Goal: Information Seeking & Learning: Learn about a topic

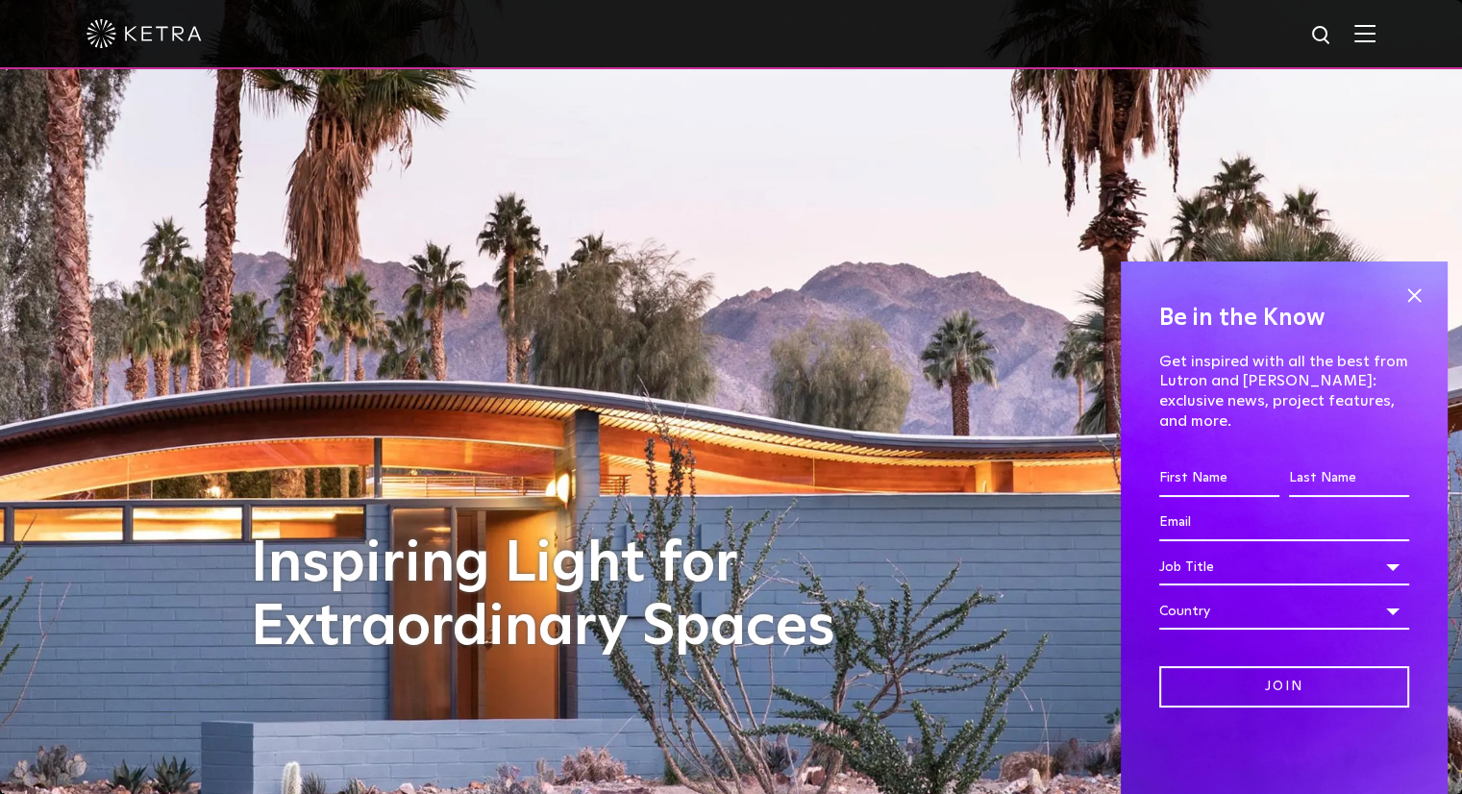
click at [1370, 31] on img at bounding box center [1364, 33] width 21 height 18
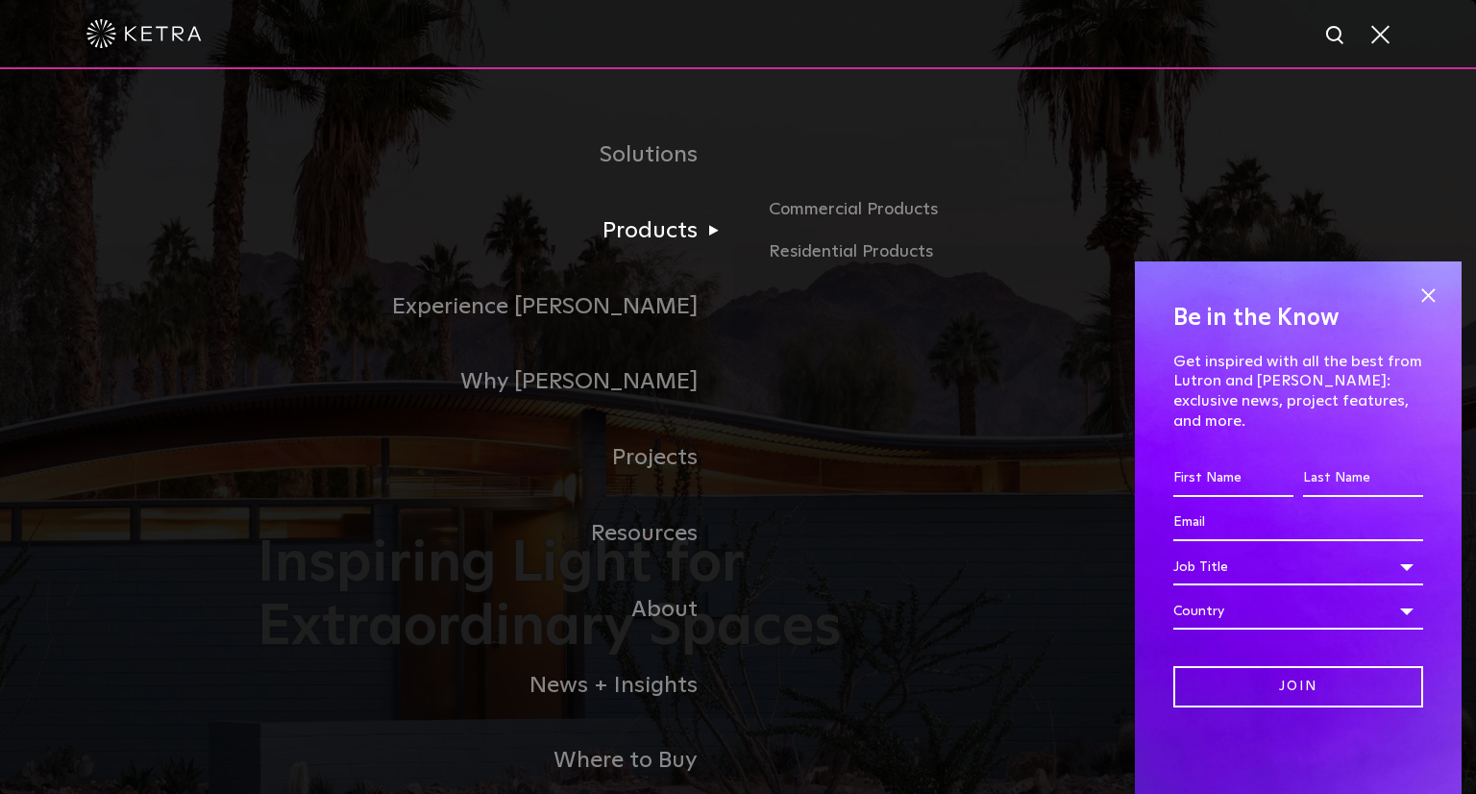
click at [677, 241] on link "Products" at bounding box center [498, 231] width 480 height 76
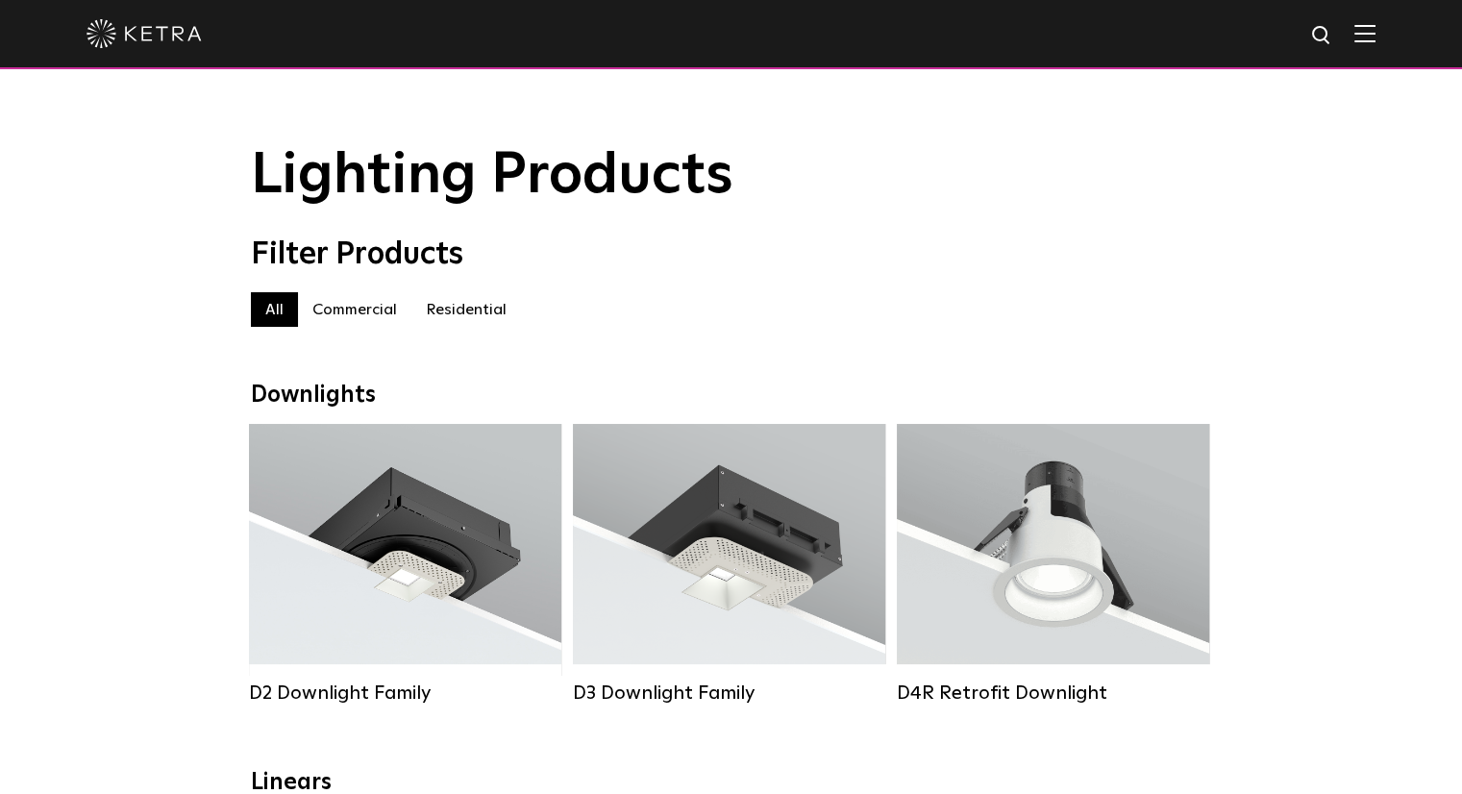
click at [500, 312] on label "Residential" at bounding box center [466, 309] width 110 height 35
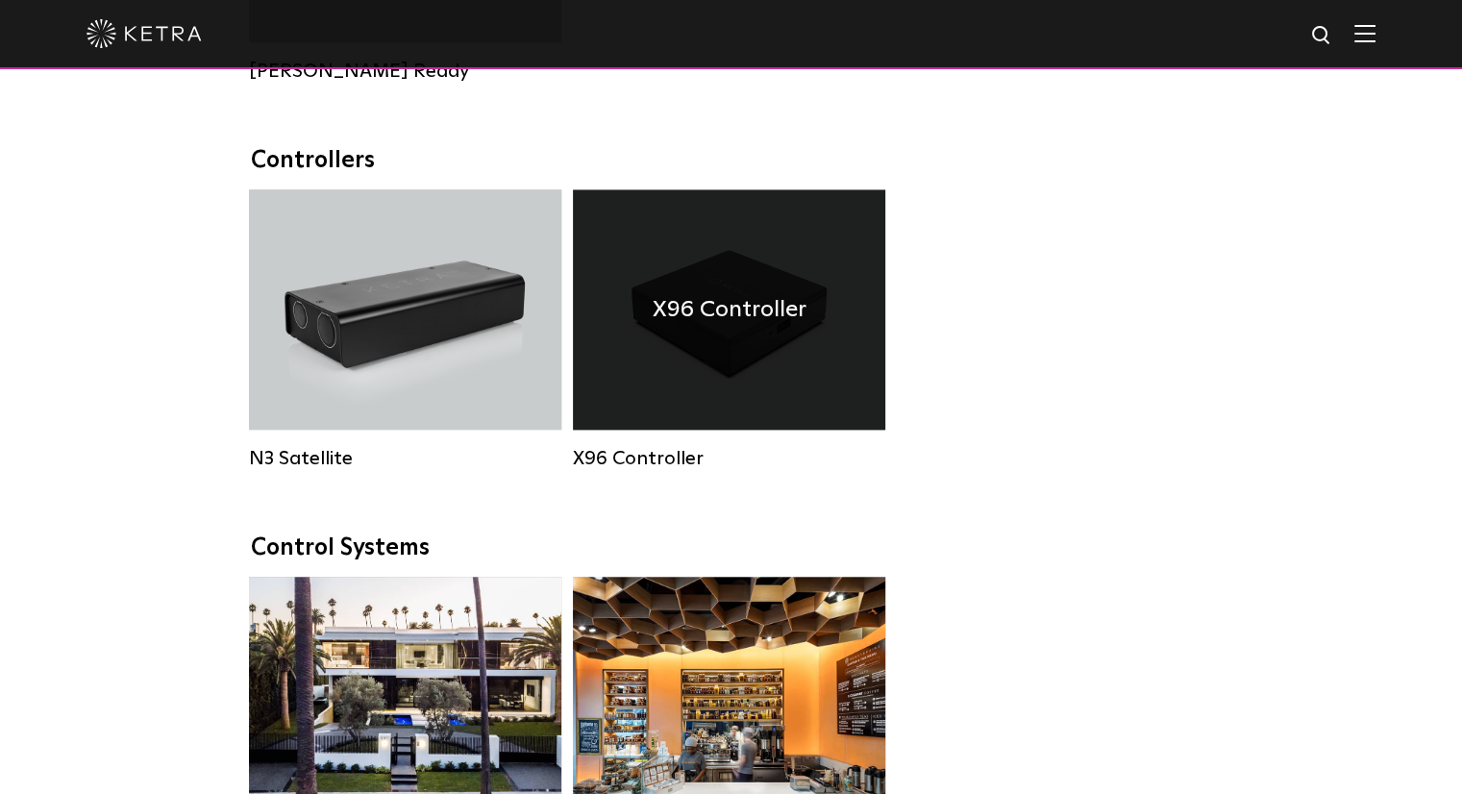
scroll to position [2090, 0]
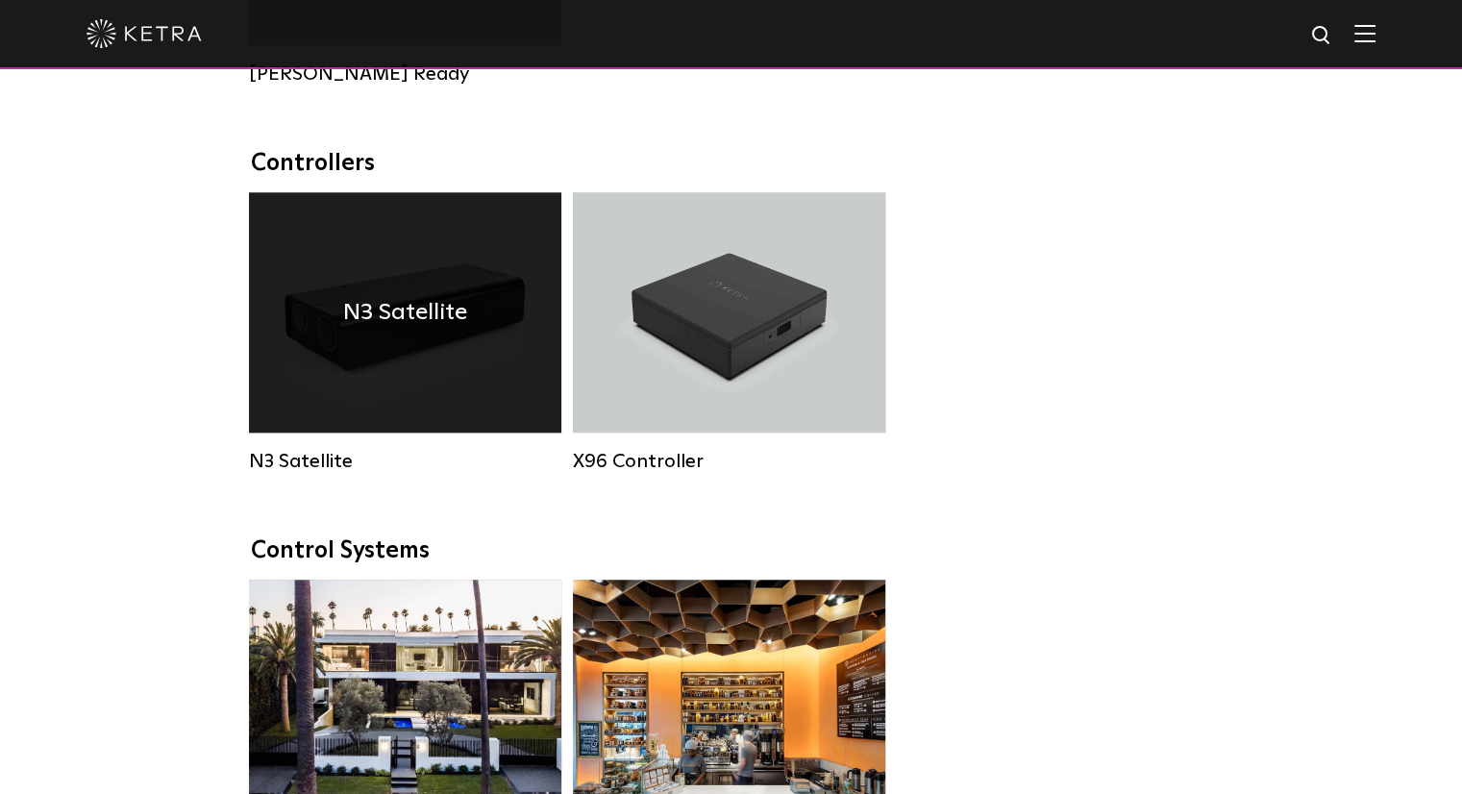
click at [367, 371] on div "N3 Satellite" at bounding box center [405, 312] width 312 height 240
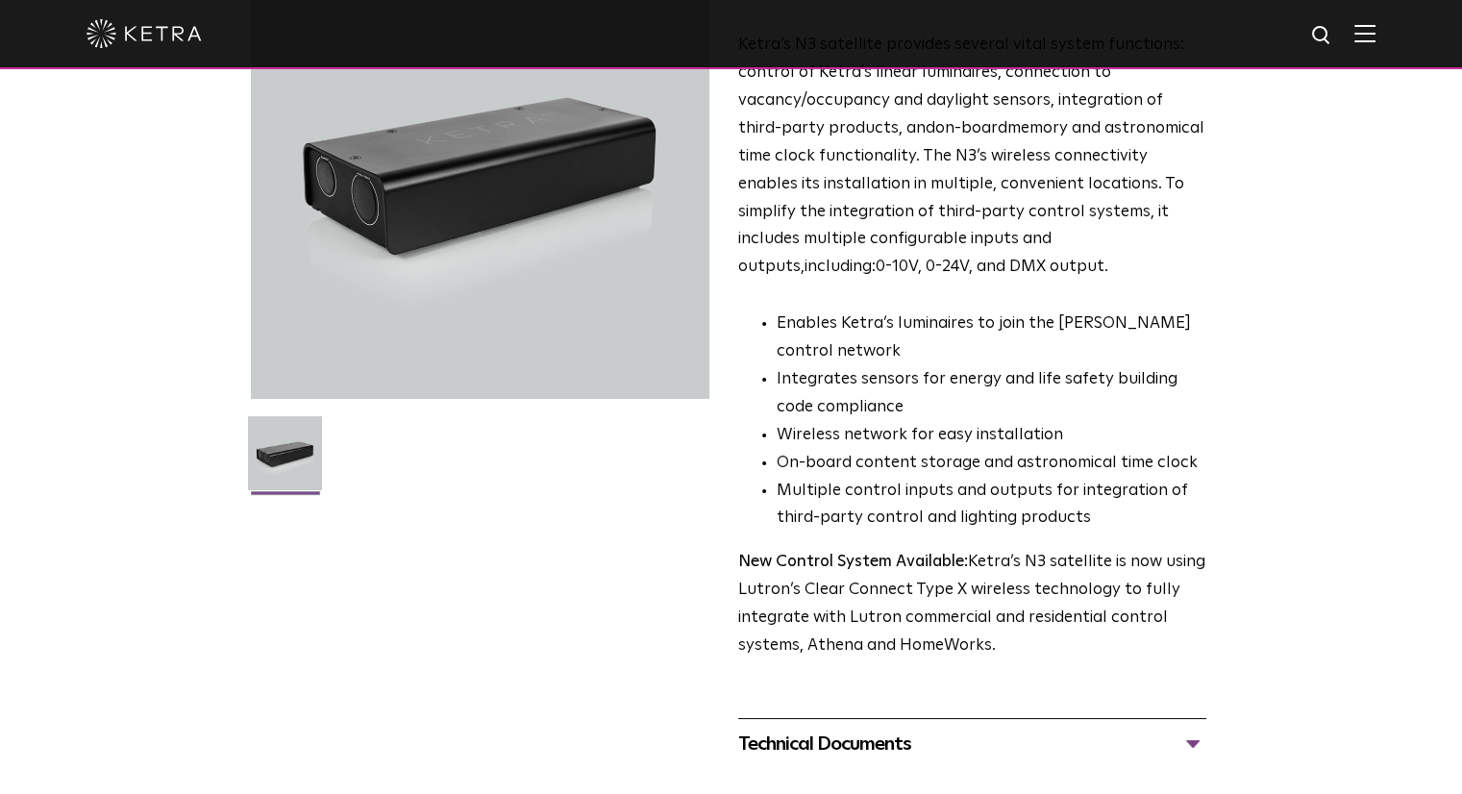
scroll to position [202, 0]
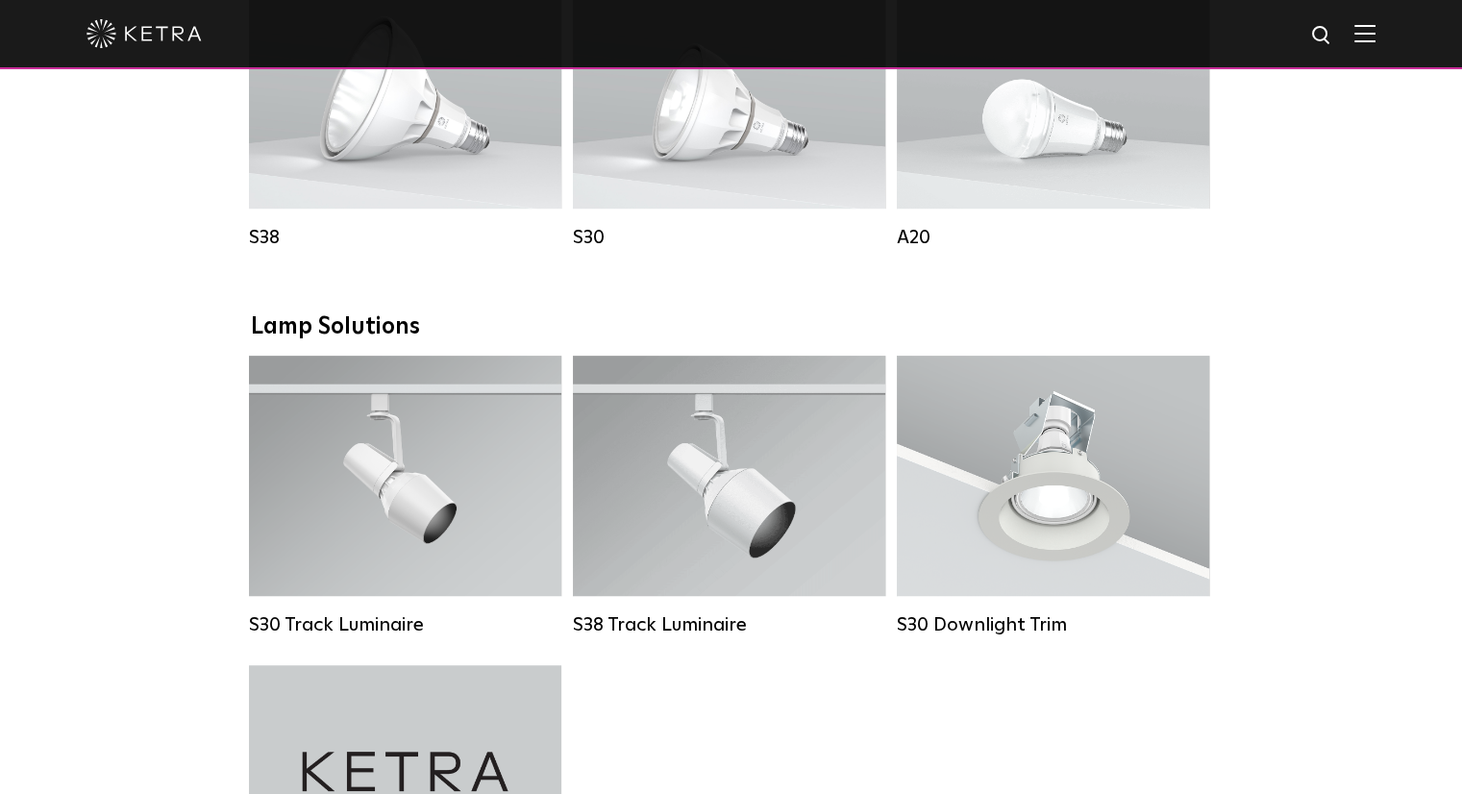
scroll to position [1200, 0]
